Goal: Navigation & Orientation: Find specific page/section

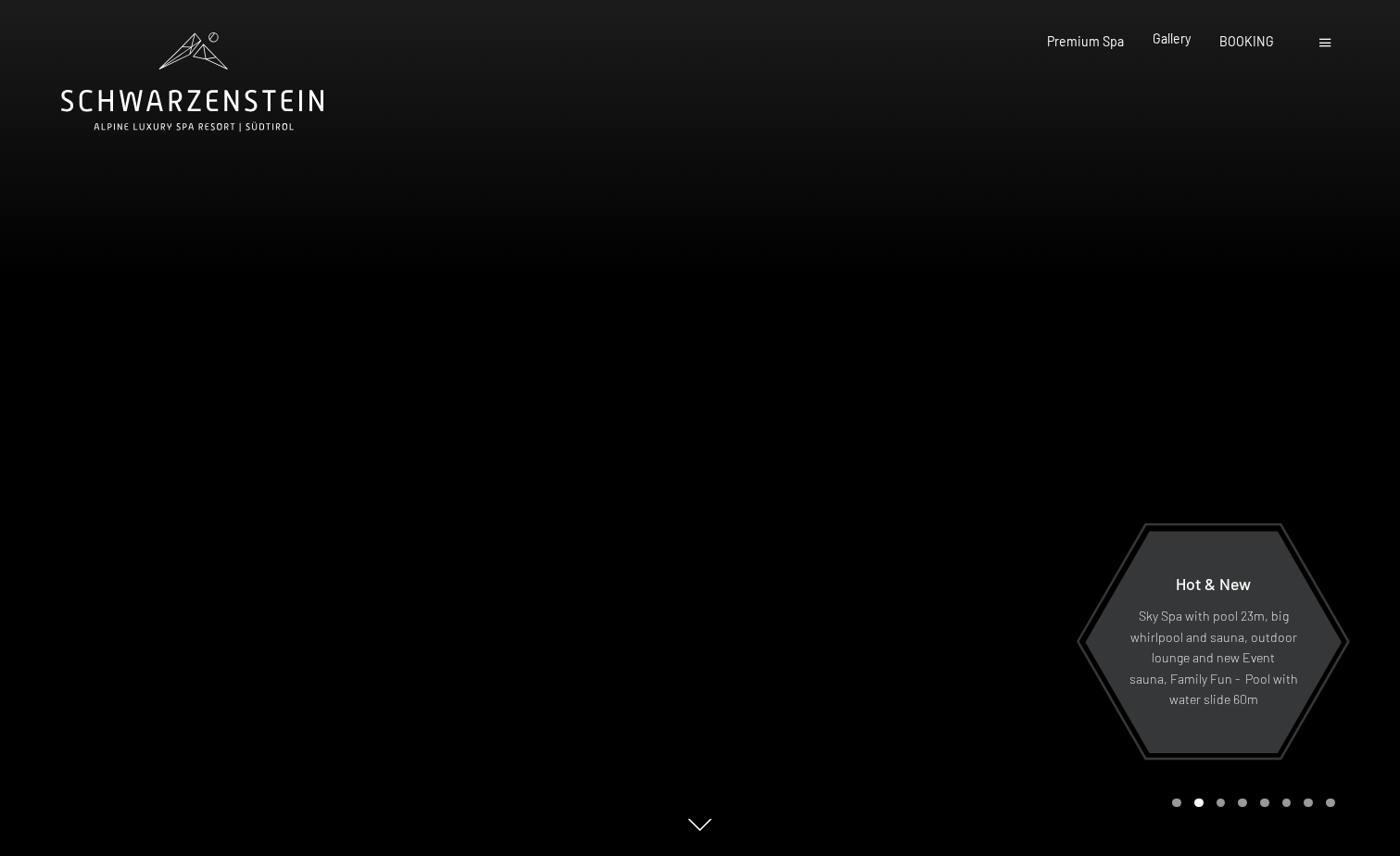
click at [1165, 39] on span "Gallery" at bounding box center [1172, 38] width 38 height 15
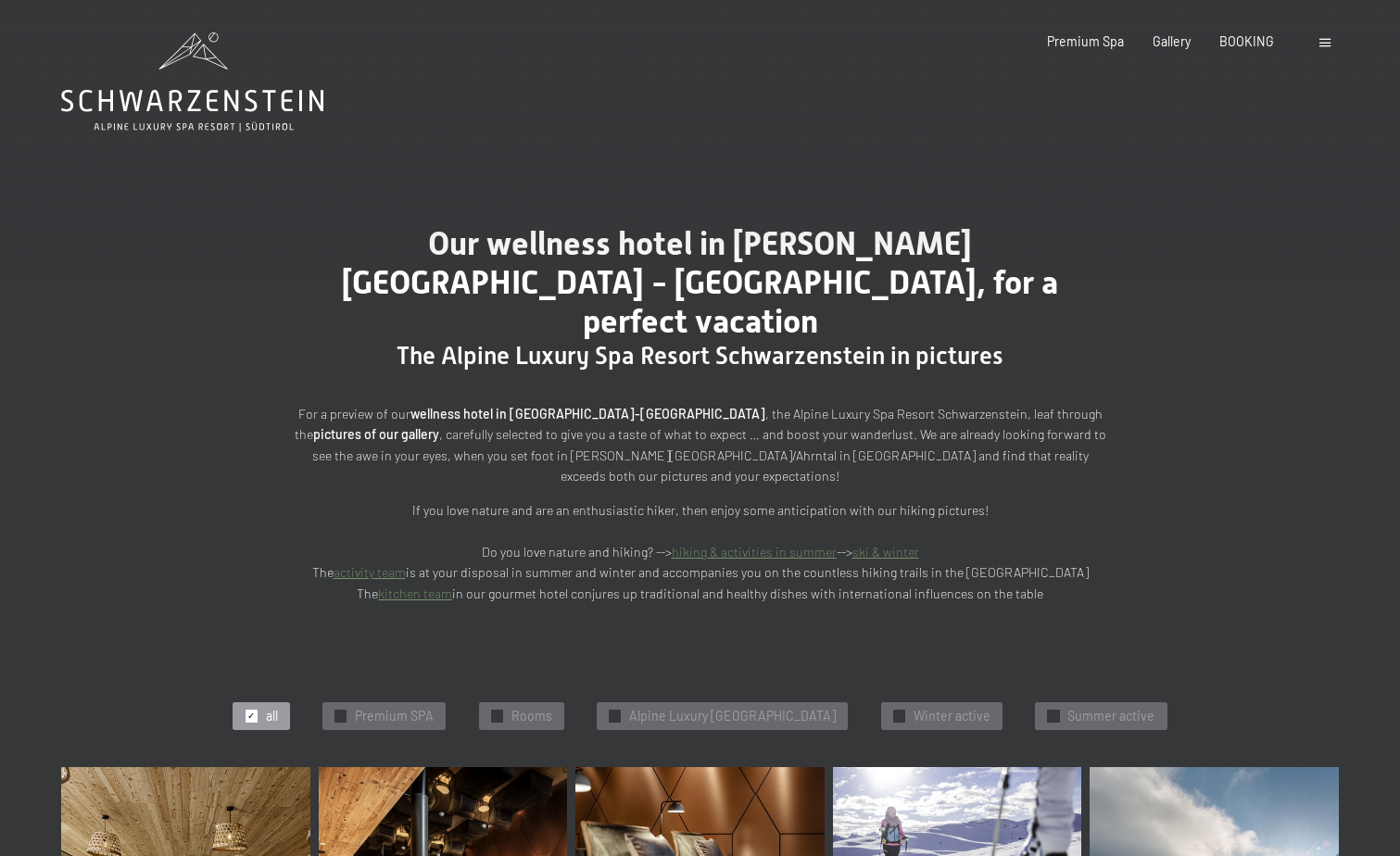
click at [1330, 42] on div at bounding box center [1327, 41] width 15 height 18
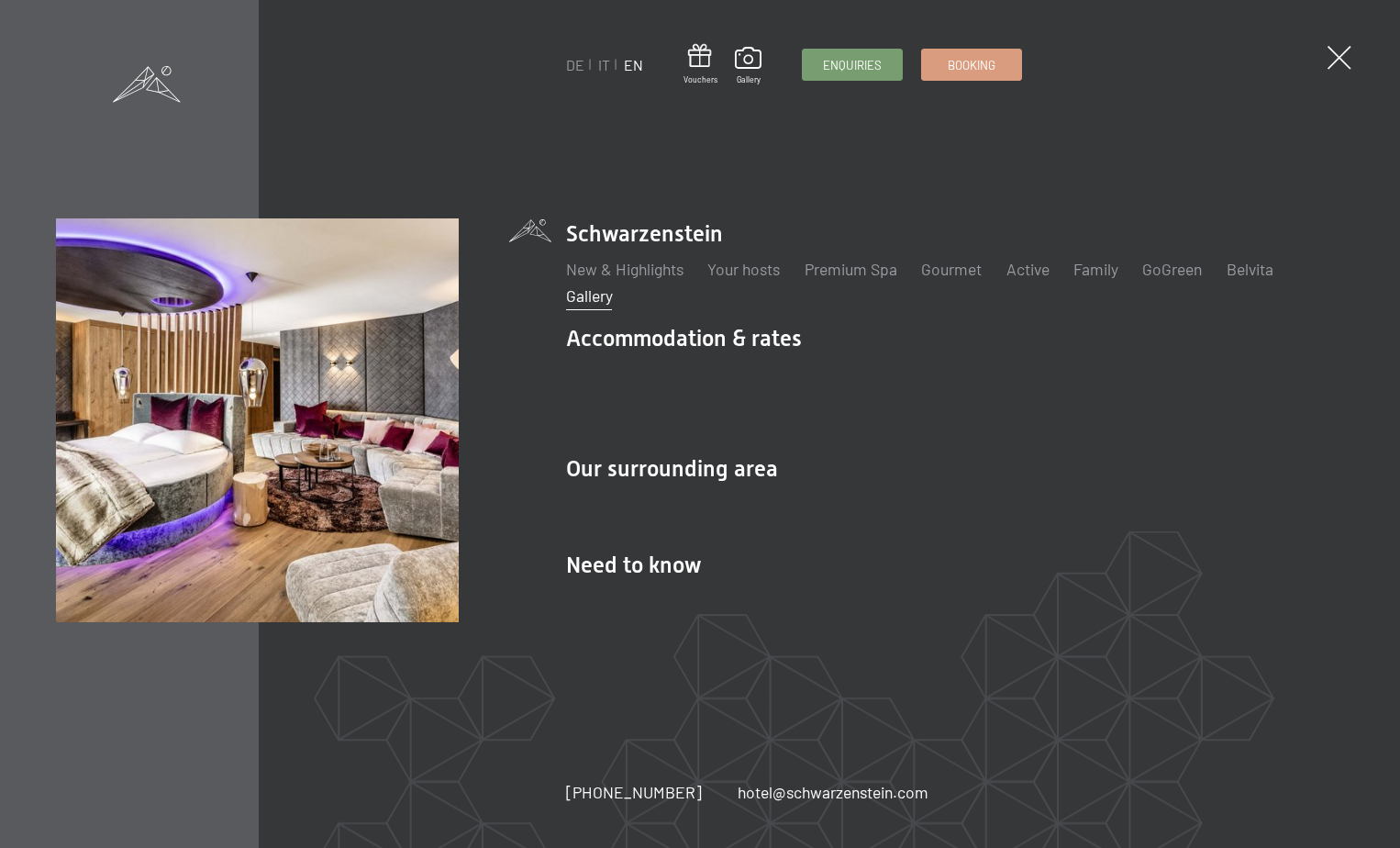
drag, startPoint x: 657, startPoint y: 334, endPoint x: 578, endPoint y: 135, distance: 214.1
click at [578, 135] on div "DE IT EN Vouchers Gallery Enquiries Booking DE IT EN Schwarzenstein New & Highl…" at bounding box center [700, 424] width 1400 height 848
